Goal: Navigation & Orientation: Find specific page/section

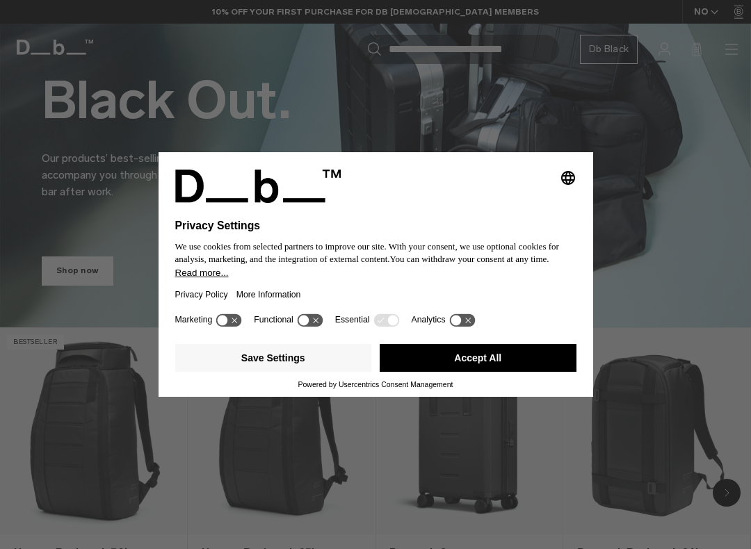
click at [436, 359] on button "Accept All" at bounding box center [477, 358] width 197 height 28
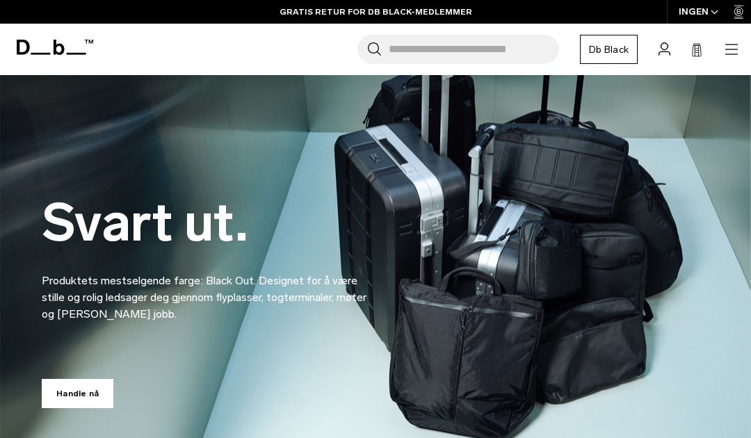
click at [731, 54] on icon "button" at bounding box center [731, 54] width 13 height 1
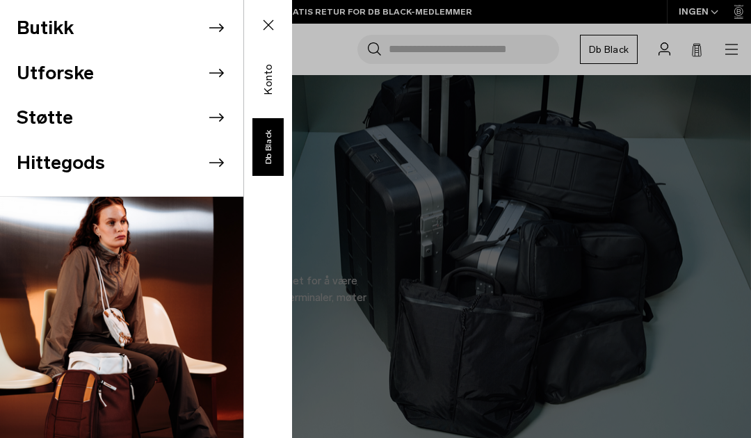
click at [226, 33] on icon at bounding box center [216, 27] width 21 height 21
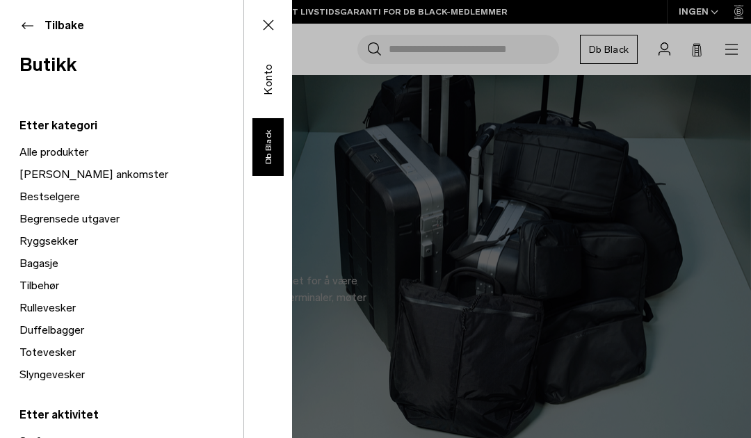
click at [76, 176] on font "[PERSON_NAME] ankomster" at bounding box center [93, 173] width 149 height 13
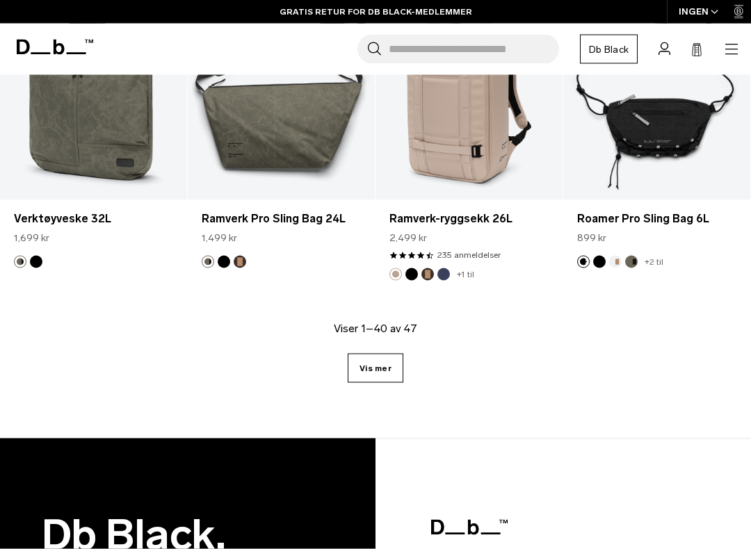
scroll to position [3411, 0]
click at [378, 363] on font "Vis mer" at bounding box center [375, 368] width 32 height 10
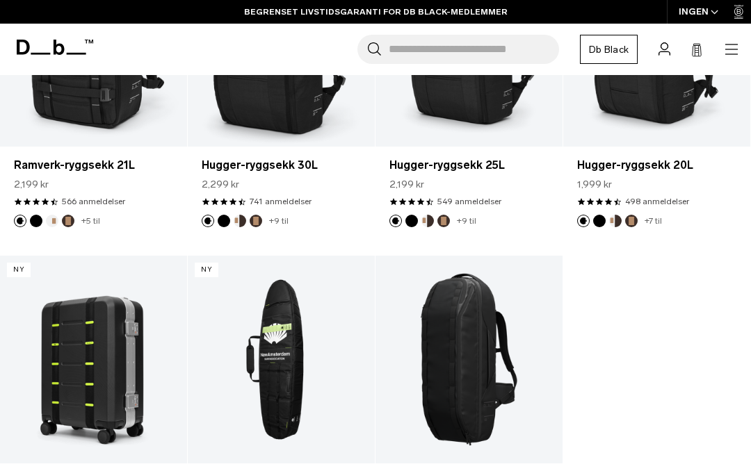
scroll to position [3589, 0]
